Goal: Check status: Check status

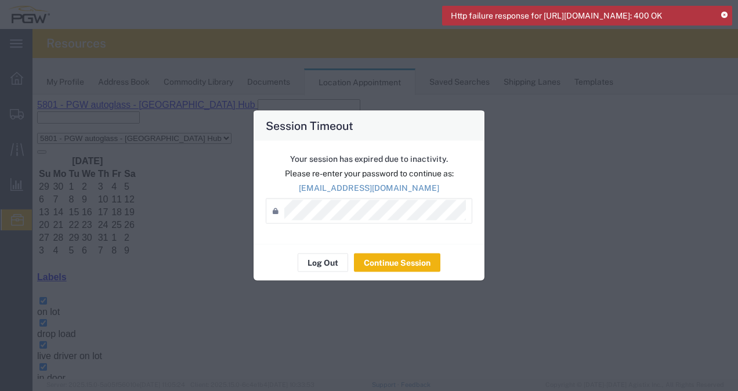
scroll to position [58, 0]
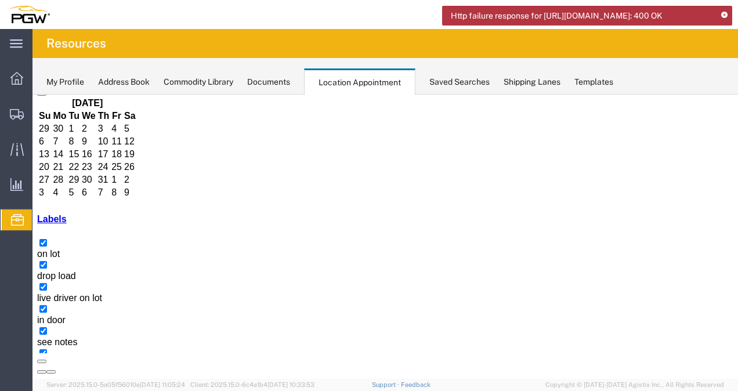
copy h3 "56516996"
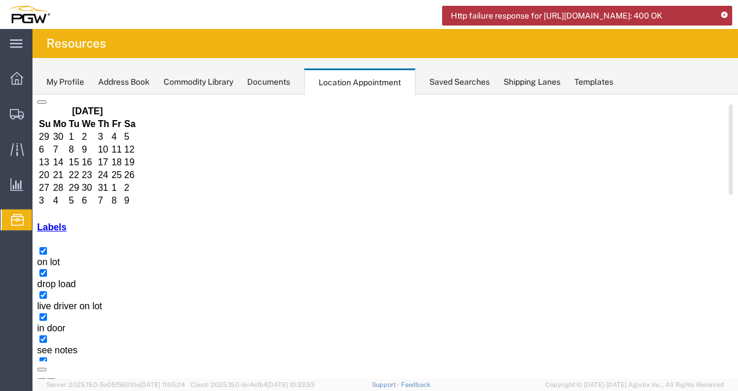
scroll to position [87, 0]
